Goal: Use online tool/utility: Utilize a website feature to perform a specific function

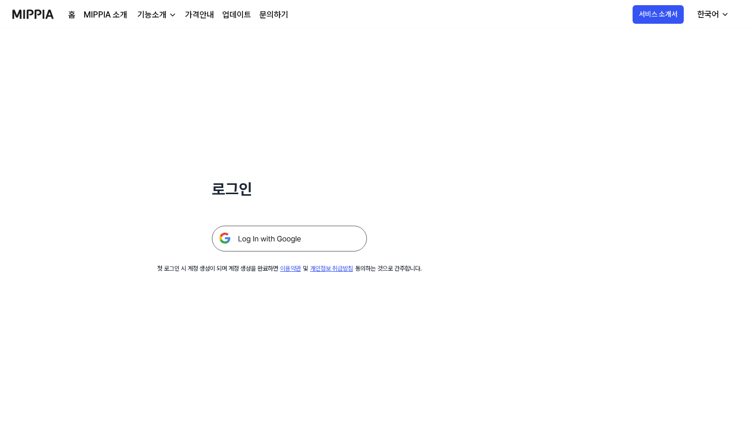
click at [305, 235] on img at bounding box center [289, 239] width 155 height 26
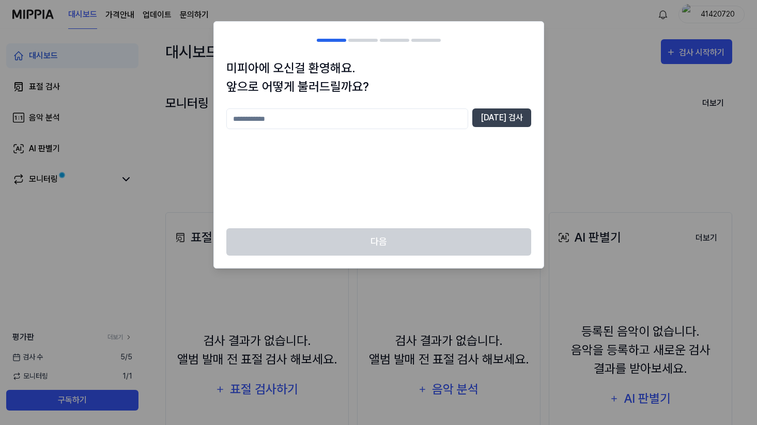
click at [433, 124] on input "text" at bounding box center [347, 118] width 242 height 21
type input "*"
type input "***"
click at [508, 115] on button "[DATE] 검사" at bounding box center [501, 117] width 59 height 19
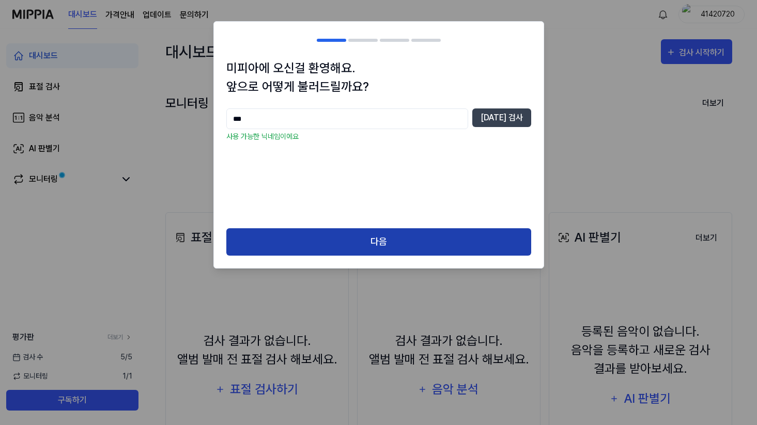
click at [407, 234] on button "다음" at bounding box center [378, 241] width 305 height 27
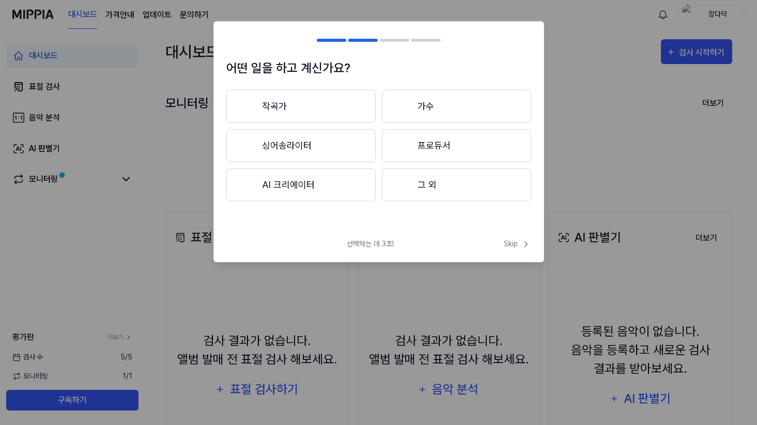
click at [438, 186] on button "그 외" at bounding box center [456, 184] width 149 height 33
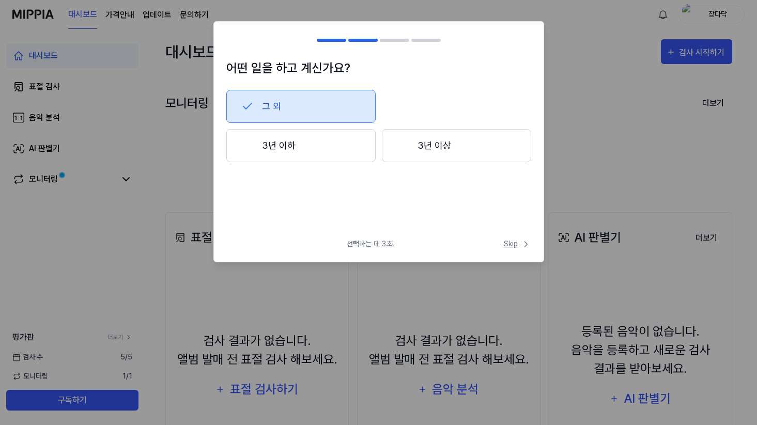
click at [517, 245] on span "Skip" at bounding box center [517, 244] width 27 height 11
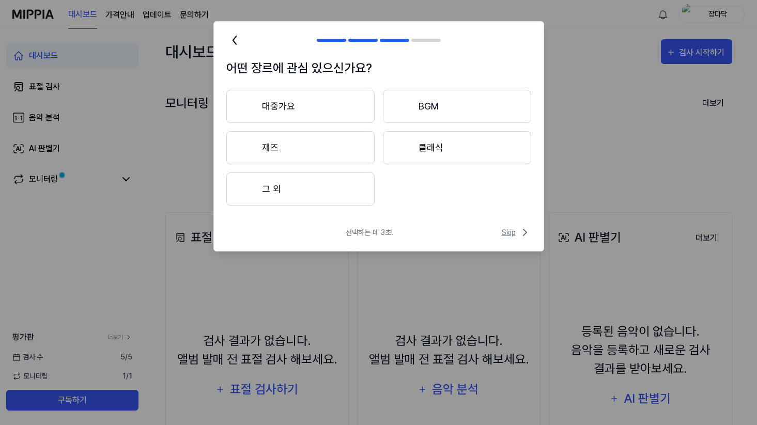
click at [516, 235] on span "Skip" at bounding box center [516, 232] width 29 height 12
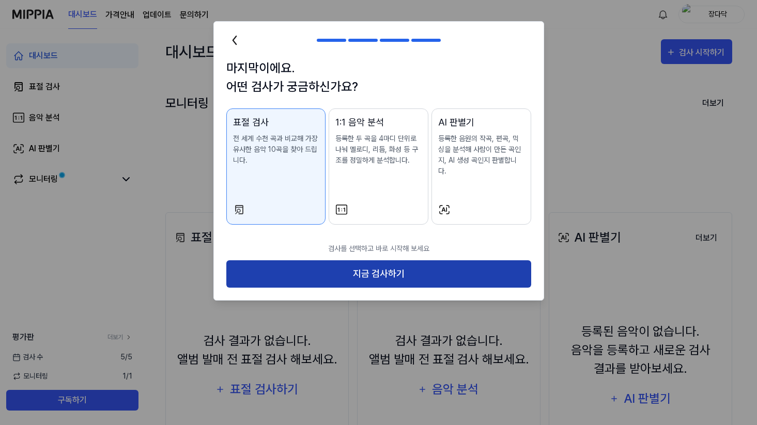
click at [473, 262] on button "지금 검사하기" at bounding box center [378, 273] width 305 height 27
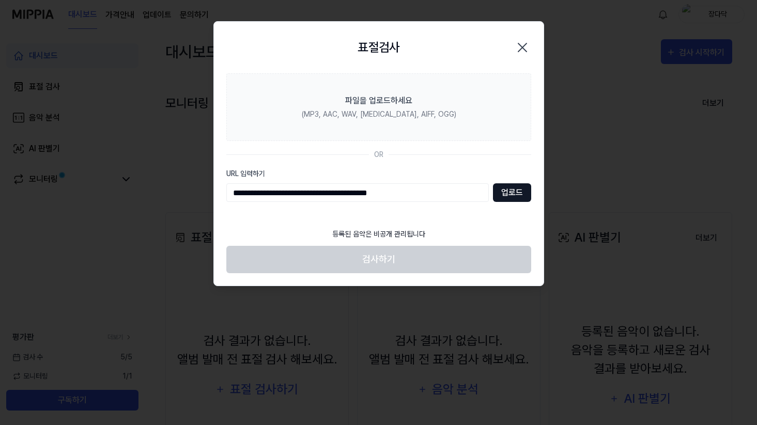
type input "**********"
click at [500, 193] on button "업로드" at bounding box center [512, 192] width 38 height 19
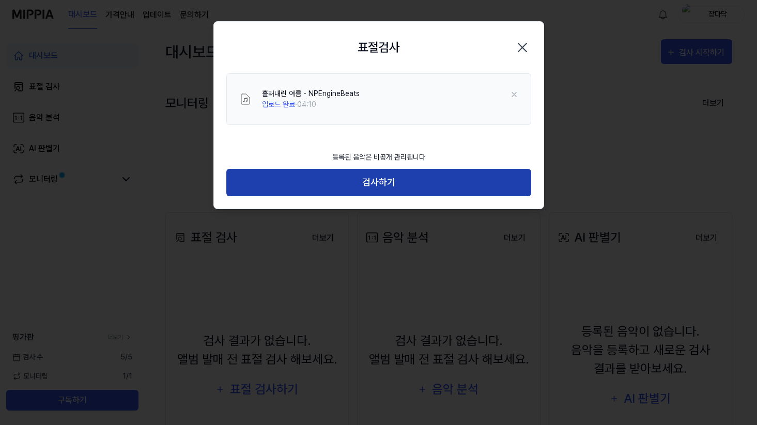
click at [447, 177] on button "검사하기" at bounding box center [378, 182] width 305 height 27
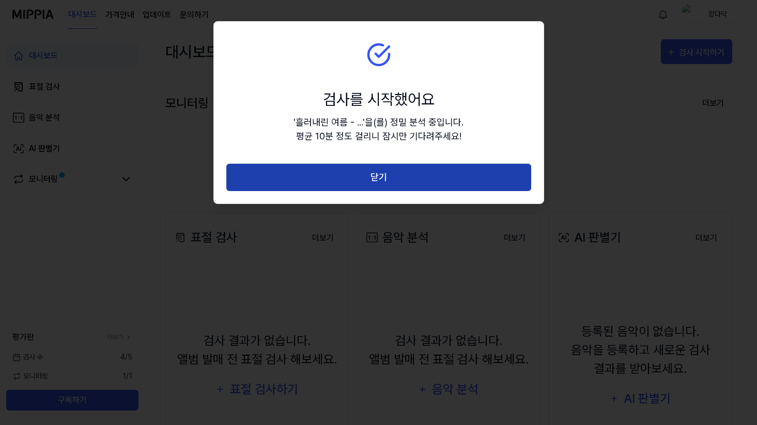
click at [435, 181] on button "닫기" at bounding box center [378, 177] width 305 height 27
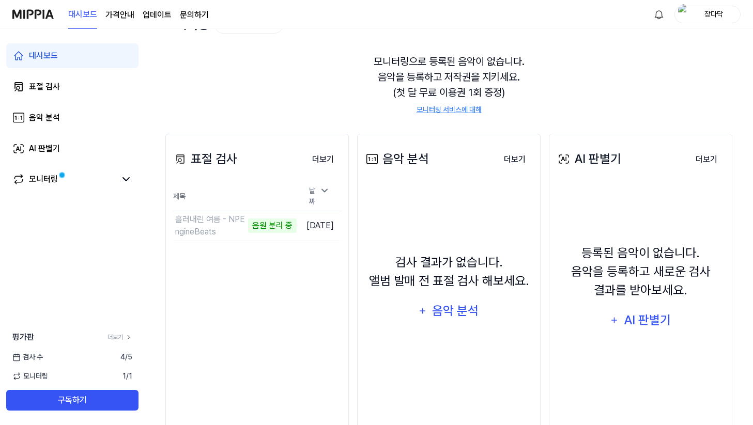
scroll to position [102, 0]
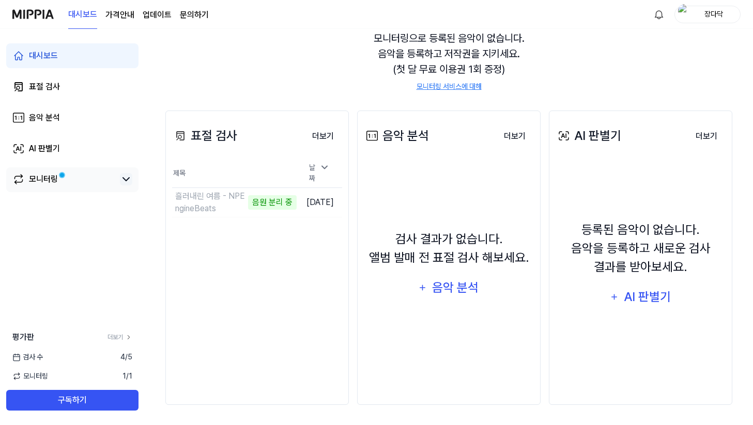
click at [126, 182] on icon at bounding box center [126, 179] width 12 height 12
click at [270, 195] on td "흘러내린 여름 - NPEngineBeats 구조 분석 중 이동하기" at bounding box center [234, 202] width 124 height 29
click at [328, 131] on button "더보기" at bounding box center [323, 136] width 38 height 21
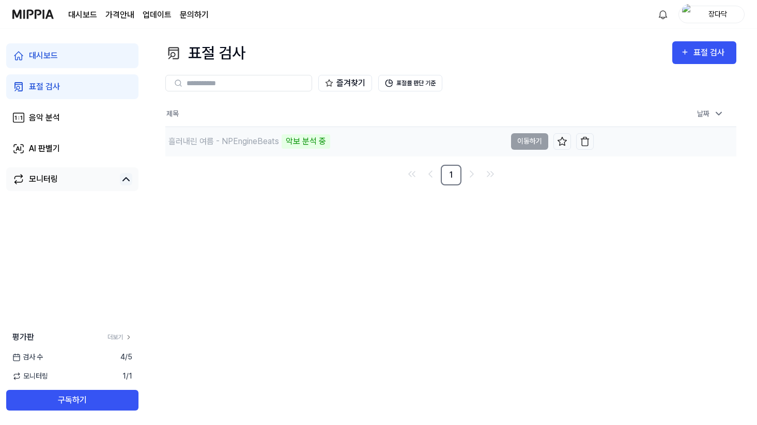
click at [531, 143] on td "흘러내린 여름 - NPEngineBeats 악보 분석 중 이동하기" at bounding box center [379, 141] width 428 height 29
click at [104, 55] on link "대시보드" at bounding box center [72, 55] width 132 height 25
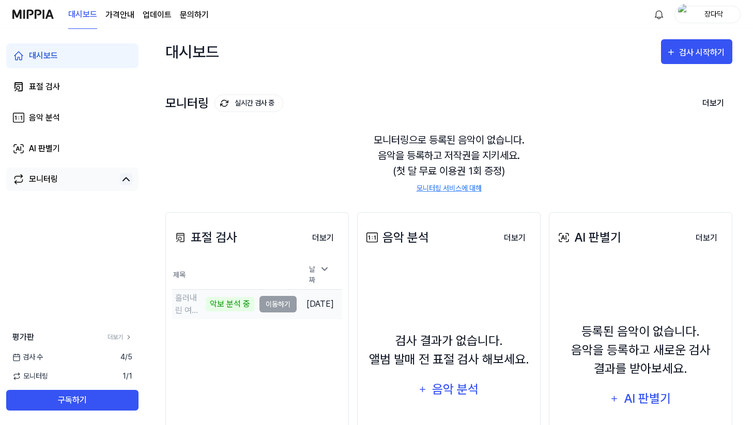
click at [206, 304] on div "악보 분석 중" at bounding box center [230, 304] width 49 height 14
click at [127, 334] on icon at bounding box center [128, 337] width 7 height 7
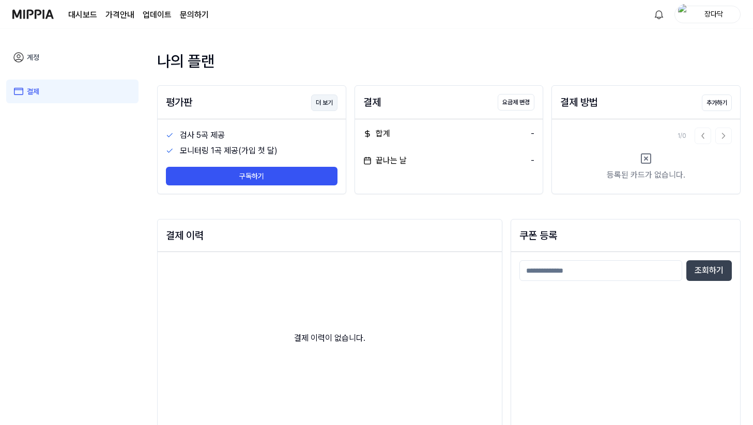
click at [325, 103] on button "더 보기" at bounding box center [324, 103] width 26 height 17
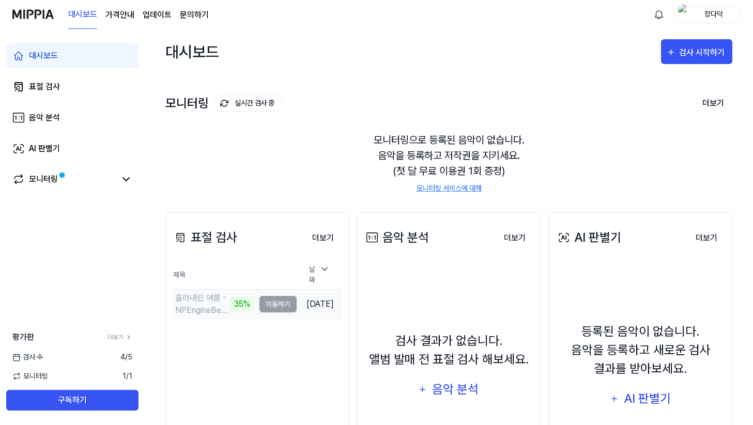
click at [217, 308] on div "흘러내린 여름 - NPEngineBeats 35%" at bounding box center [213, 304] width 82 height 25
click at [333, 240] on button "더보기" at bounding box center [323, 238] width 38 height 21
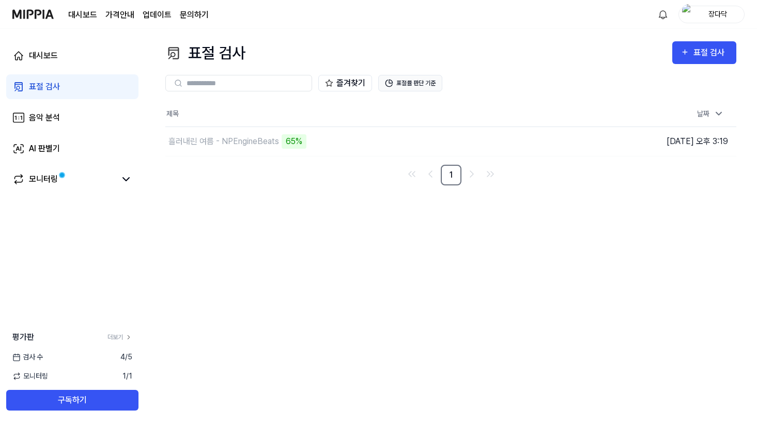
click at [421, 85] on button "표절률 판단 기준" at bounding box center [410, 83] width 64 height 17
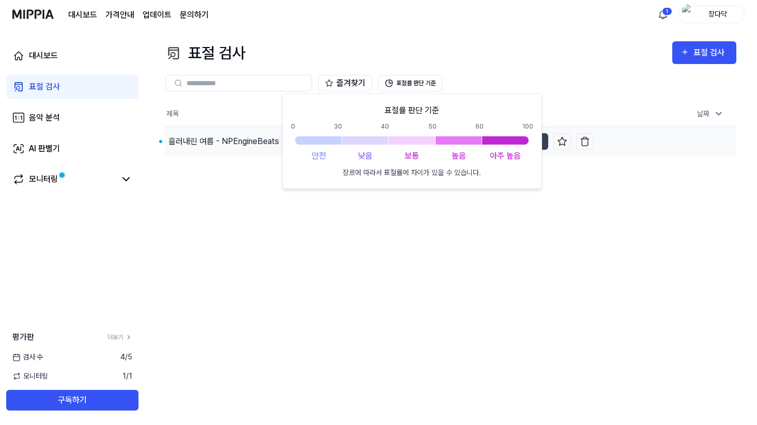
click at [221, 136] on div "흘러내린 여름 - NPEngineBeats" at bounding box center [223, 141] width 111 height 12
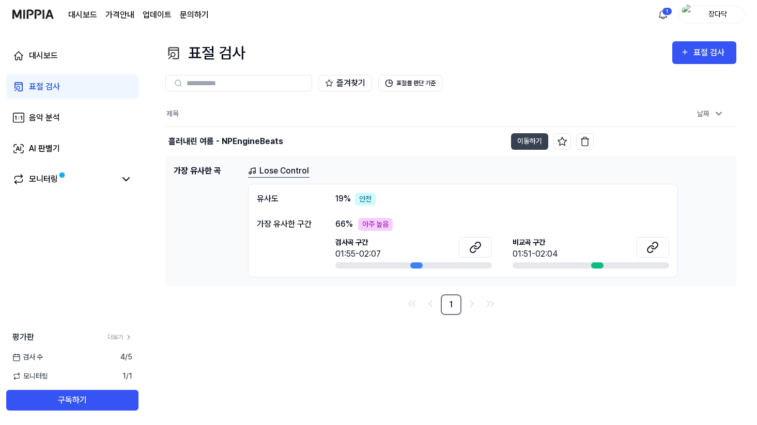
click at [282, 167] on link "Lose Control" at bounding box center [278, 171] width 61 height 13
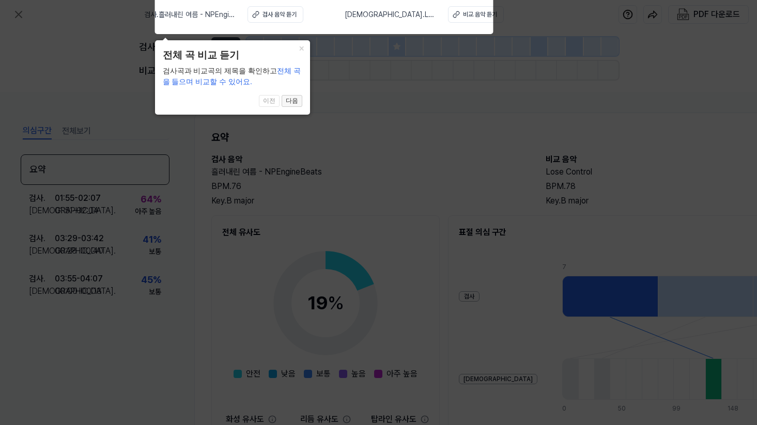
click at [288, 101] on button "다음" at bounding box center [292, 101] width 21 height 12
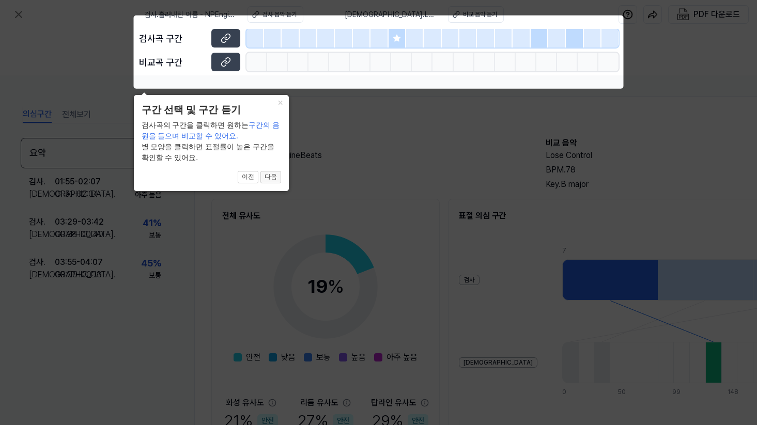
click at [277, 178] on button "다음" at bounding box center [270, 177] width 21 height 12
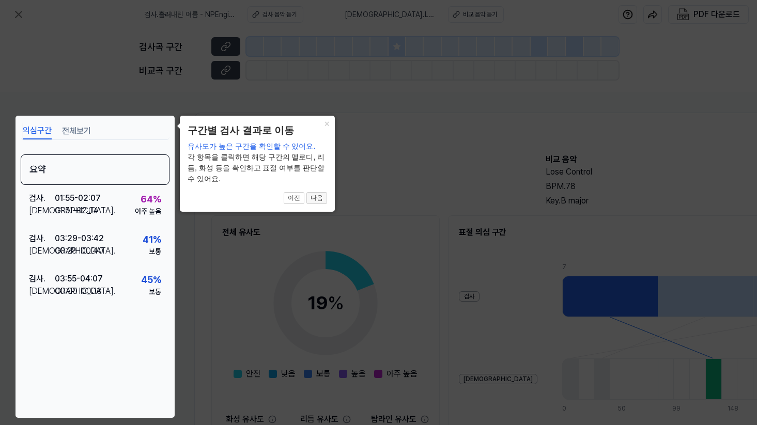
click at [319, 192] on button "다음" at bounding box center [316, 198] width 21 height 12
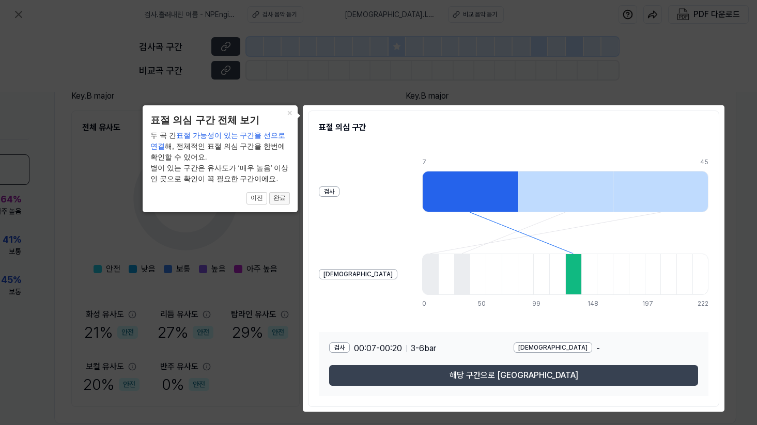
click at [282, 203] on button "완료" at bounding box center [279, 198] width 21 height 12
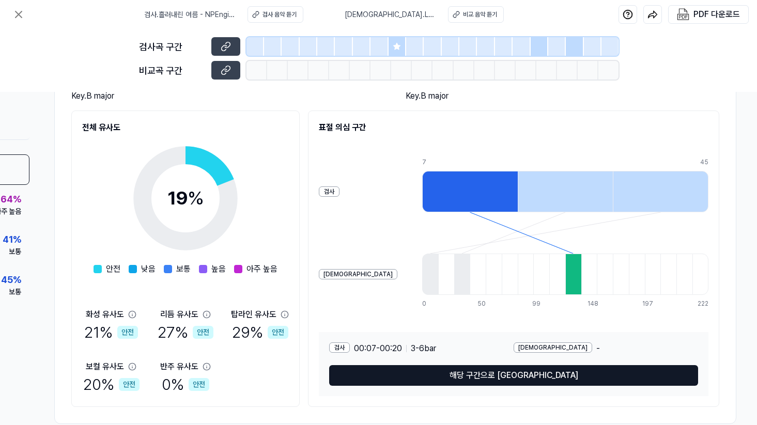
click at [511, 370] on button "해당 구간으로 [GEOGRAPHIC_DATA]" at bounding box center [513, 375] width 369 height 21
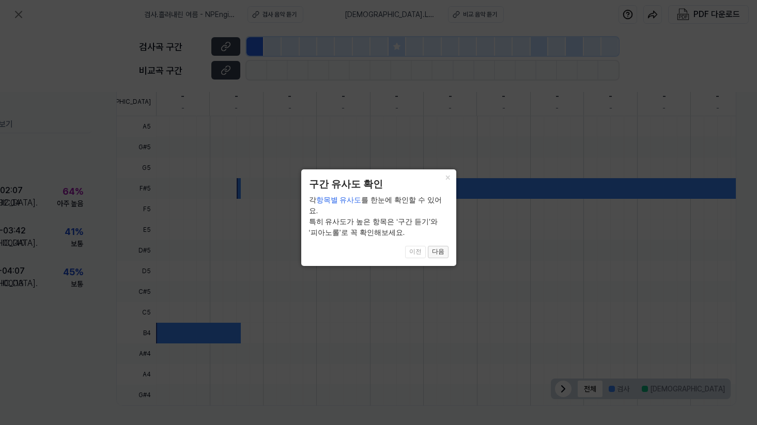
click at [439, 246] on button "다음" at bounding box center [438, 252] width 21 height 12
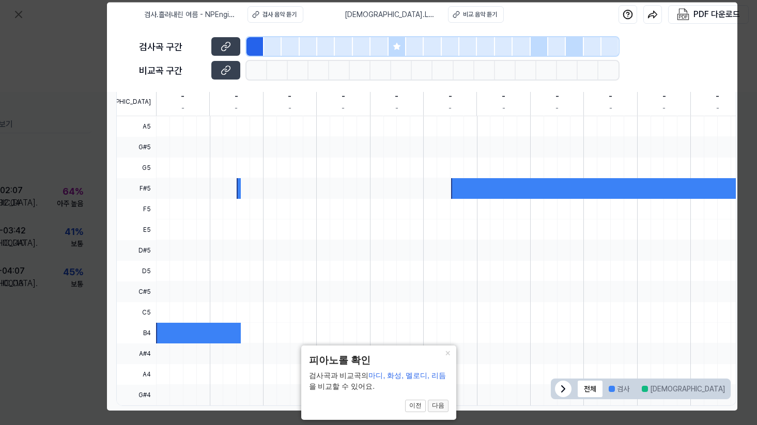
click at [434, 404] on button "다음" at bounding box center [438, 406] width 21 height 12
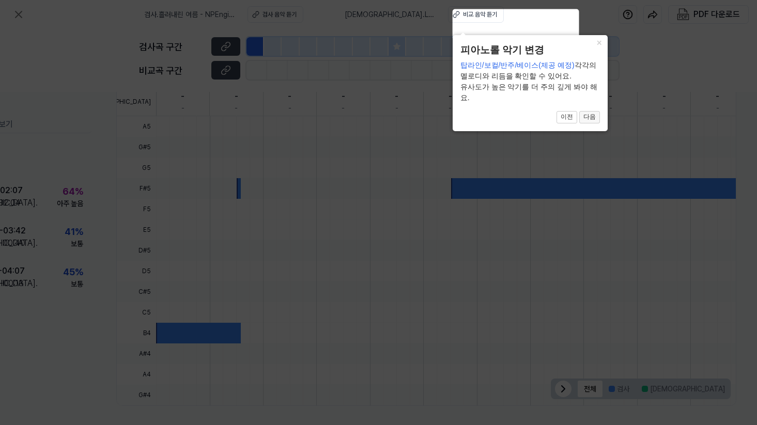
click at [588, 113] on button "다음" at bounding box center [589, 117] width 21 height 12
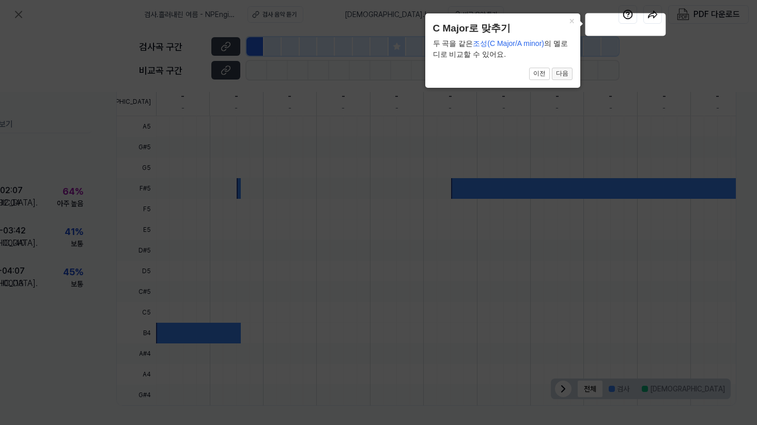
click at [559, 72] on button "다음" at bounding box center [562, 74] width 21 height 12
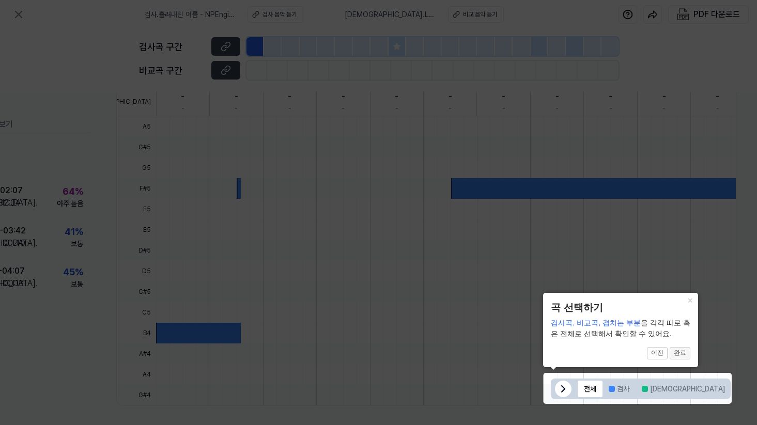
click at [681, 352] on button "완료" at bounding box center [680, 353] width 21 height 12
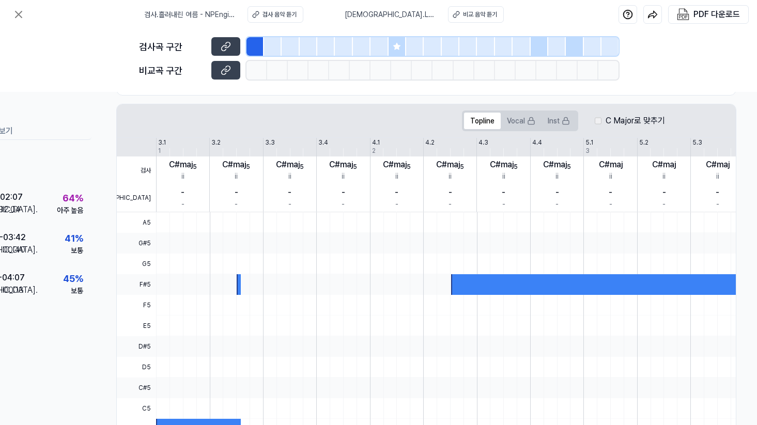
scroll to position [160, 82]
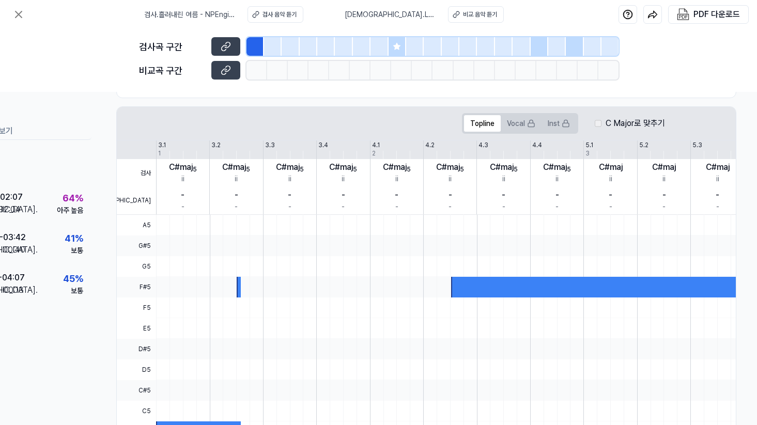
click at [253, 45] on div at bounding box center [255, 46] width 18 height 19
click at [303, 12] on button "검사 음악 듣기" at bounding box center [275, 14] width 56 height 17
click at [448, 11] on button "비교 음악 듣기" at bounding box center [476, 14] width 56 height 17
click at [462, 291] on div at bounding box center [734, 287] width 566 height 21
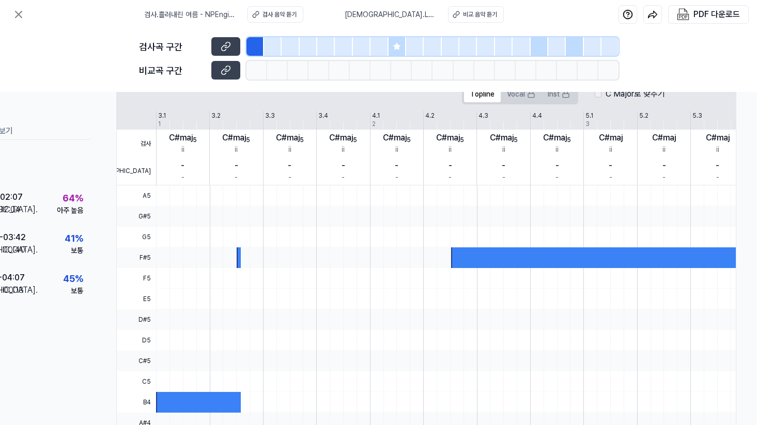
scroll to position [190, 0]
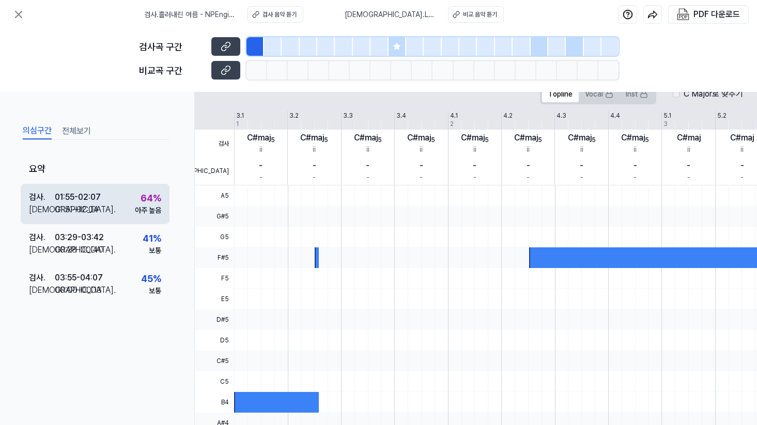
click at [87, 200] on div "01:55 - 02:07" at bounding box center [78, 197] width 46 height 12
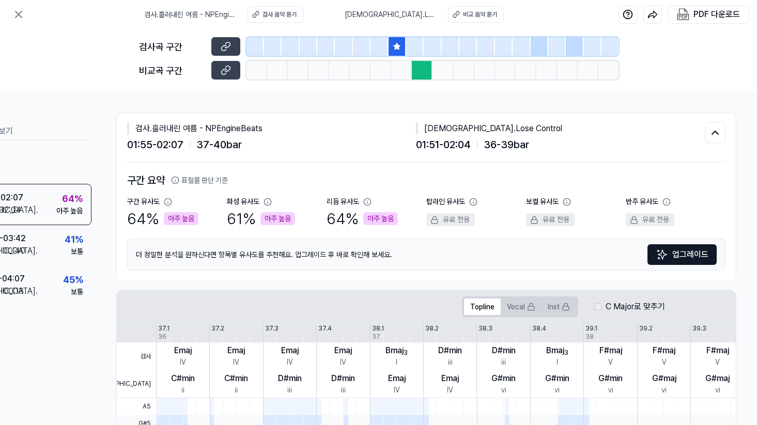
scroll to position [0, 0]
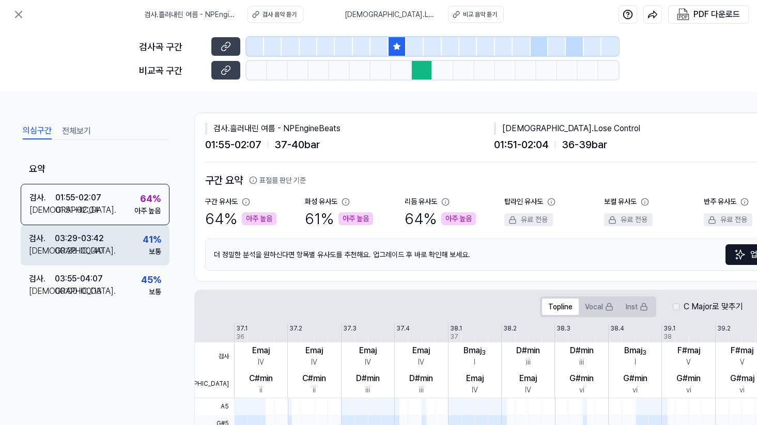
click at [147, 238] on div "41 %" at bounding box center [152, 239] width 19 height 14
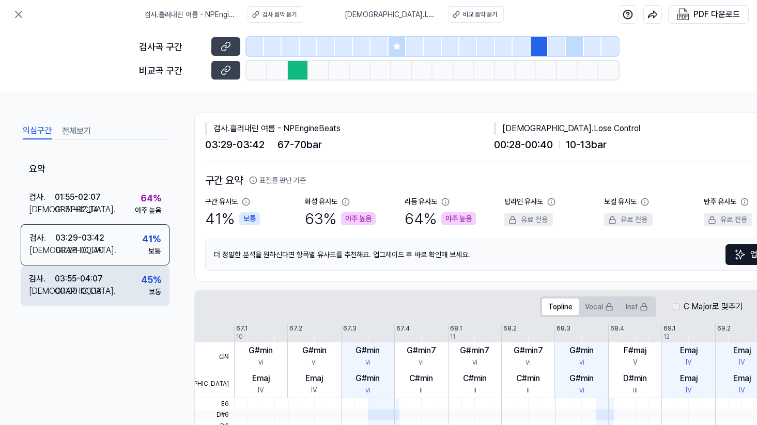
click at [136, 267] on div "검사 . 03:55 - 04:07 비교 . 00:00 - 00:13 45 % 보통" at bounding box center [95, 286] width 149 height 40
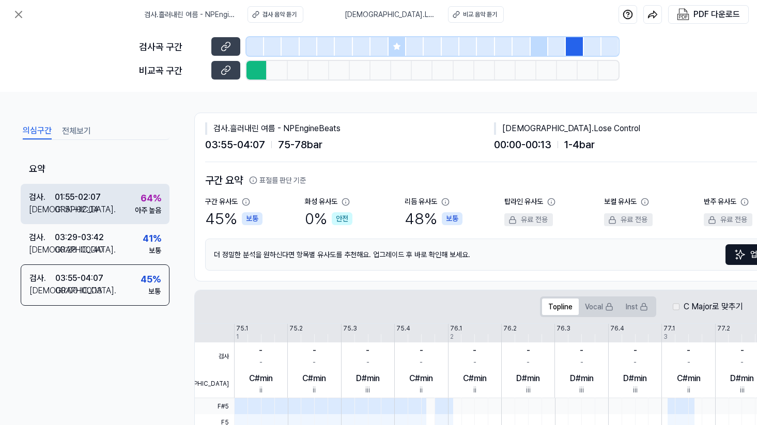
click at [145, 201] on div "64 %" at bounding box center [151, 198] width 21 height 14
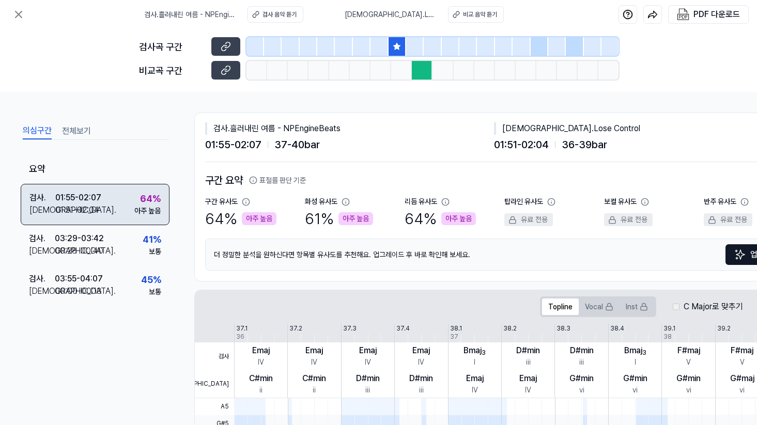
click at [140, 223] on div "검사 . 01:55 - 02:07 비교 . 01:51 - 02:04 64 % 아주 높음" at bounding box center [95, 204] width 149 height 41
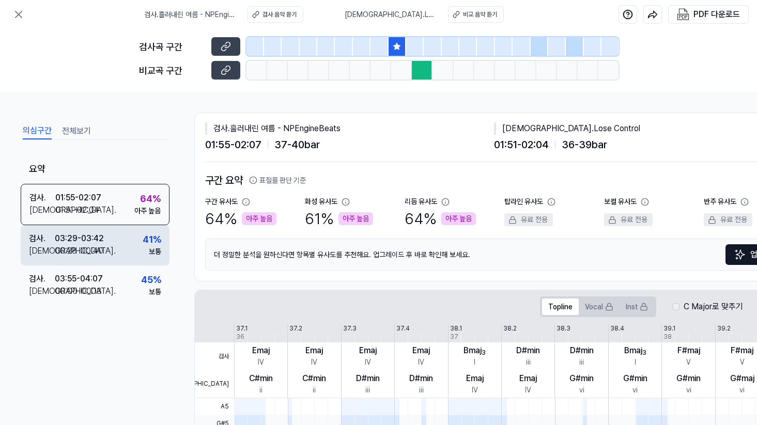
click at [133, 239] on div "검사 . 03:29 - 03:42 비교 . 00:28 - 00:40 41 % 보통" at bounding box center [95, 245] width 149 height 40
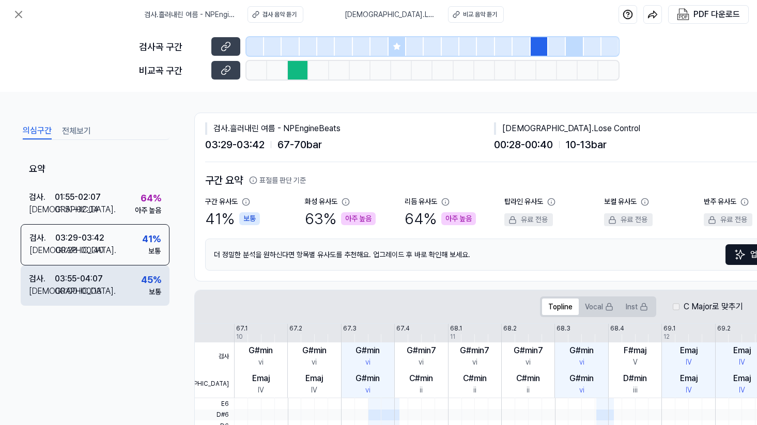
click at [115, 278] on div "검사 . 03:55 - 04:07 비교 . 00:00 - 00:13 45 % 보통" at bounding box center [95, 286] width 149 height 40
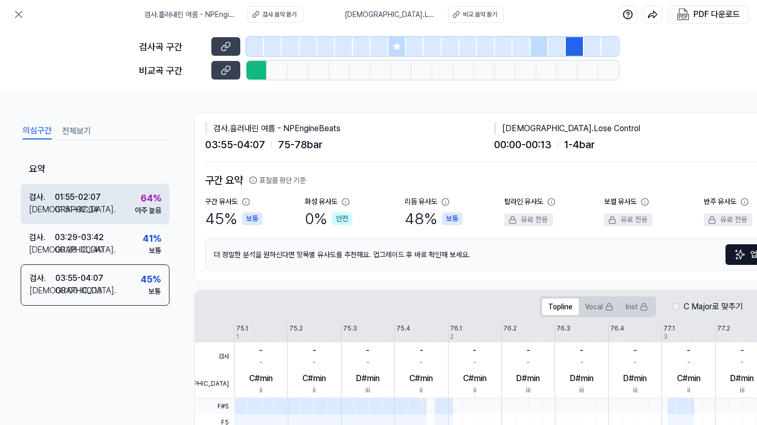
click at [133, 191] on div "검사 . 01:55 - 02:07 비교 . 01:51 - 02:04 64 % 아주 높음" at bounding box center [95, 204] width 149 height 40
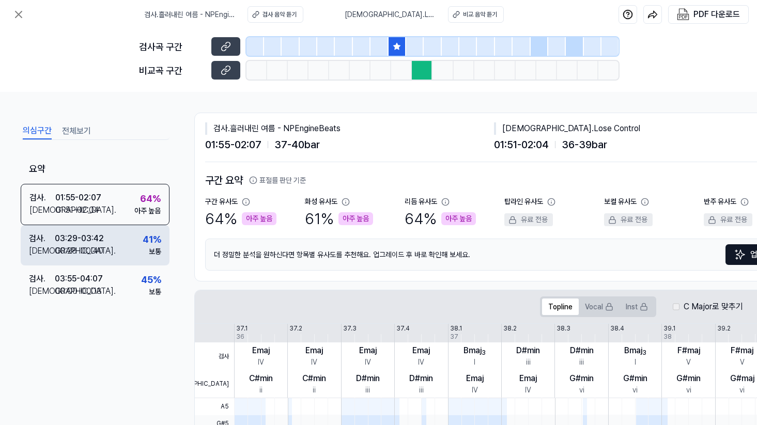
click at [110, 253] on div "검사 . 03:29 - 03:42 비교 . 00:28 - 00:40 41 % 보통" at bounding box center [95, 245] width 149 height 40
